Goal: Book appointment/travel/reservation

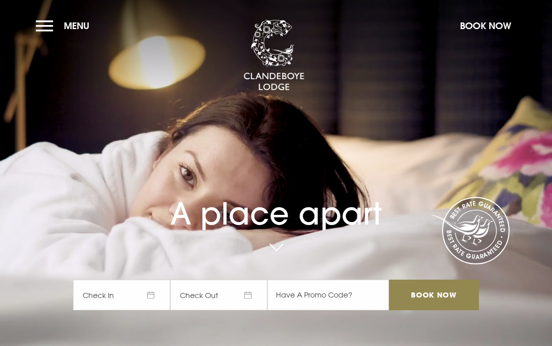
click at [49, 21] on button "Menu" at bounding box center [65, 26] width 59 height 22
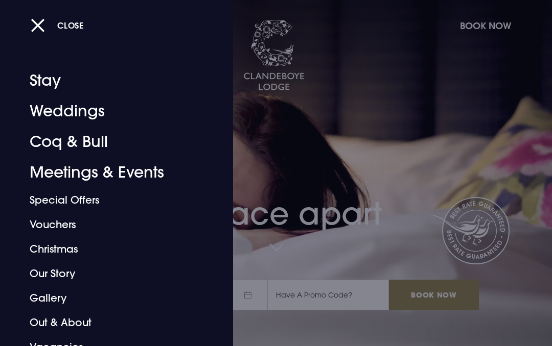
click at [91, 140] on link "Coq & Bull" at bounding box center [110, 142] width 160 height 31
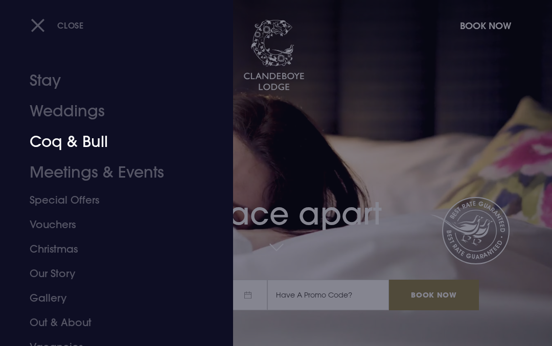
click at [482, 24] on div "Close" at bounding box center [287, 24] width 513 height 21
click at [488, 33] on div "Close" at bounding box center [287, 24] width 513 height 21
click at [491, 27] on div "Close" at bounding box center [287, 24] width 513 height 21
click at [431, 298] on div at bounding box center [276, 173] width 552 height 346
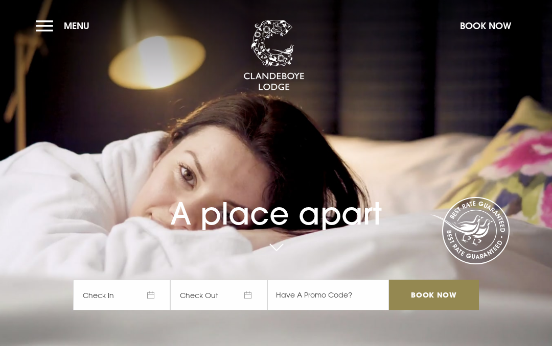
click at [152, 293] on span "Check In" at bounding box center [121, 295] width 97 height 31
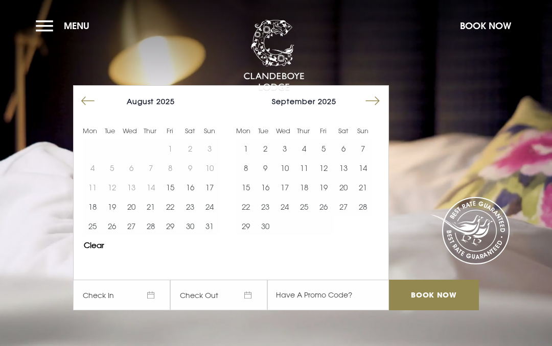
click at [369, 107] on button "Move forward to switch to the next month." at bounding box center [372, 100] width 19 height 19
click at [326, 149] on button "3" at bounding box center [323, 148] width 19 height 19
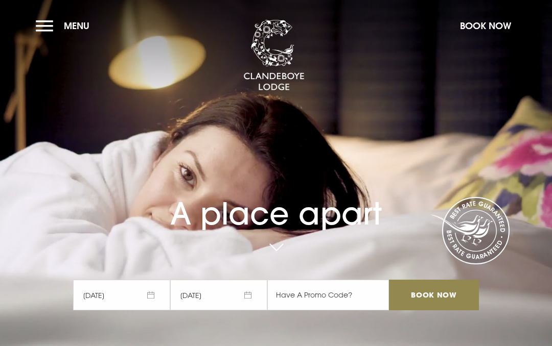
click at [243, 297] on span "04/10/2025" at bounding box center [218, 295] width 97 height 31
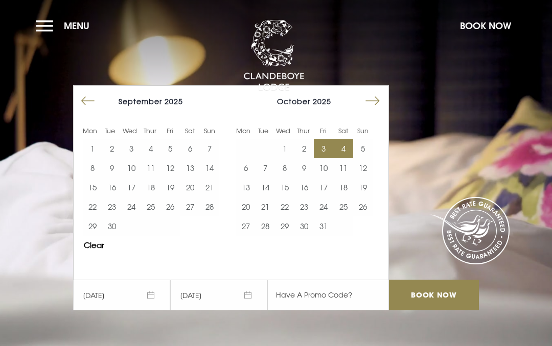
click at [362, 149] on button "5" at bounding box center [362, 148] width 19 height 19
click at [421, 292] on input "Book Now" at bounding box center [434, 295] width 90 height 31
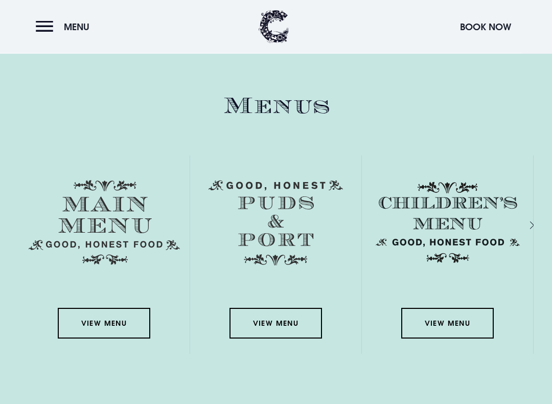
click at [523, 234] on img at bounding box center [447, 222] width 151 height 85
click at [109, 320] on link "View Menu" at bounding box center [104, 323] width 92 height 31
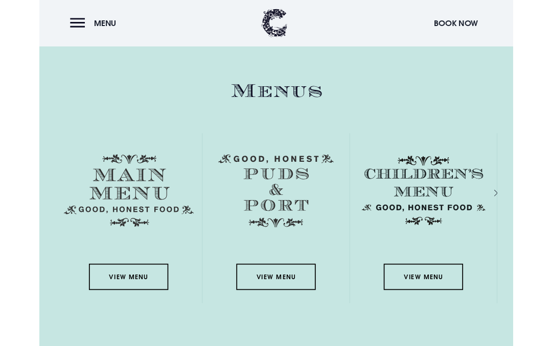
scroll to position [1416, 0]
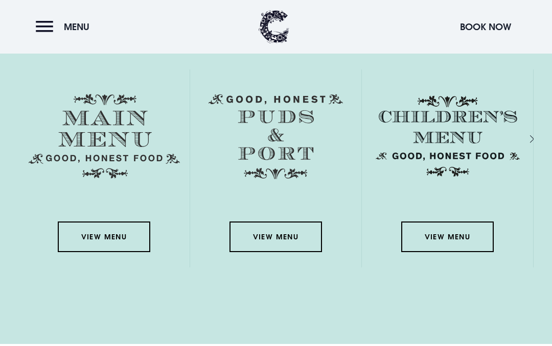
click at [278, 240] on link "View Menu" at bounding box center [275, 237] width 92 height 31
